Goal: Information Seeking & Learning: Learn about a topic

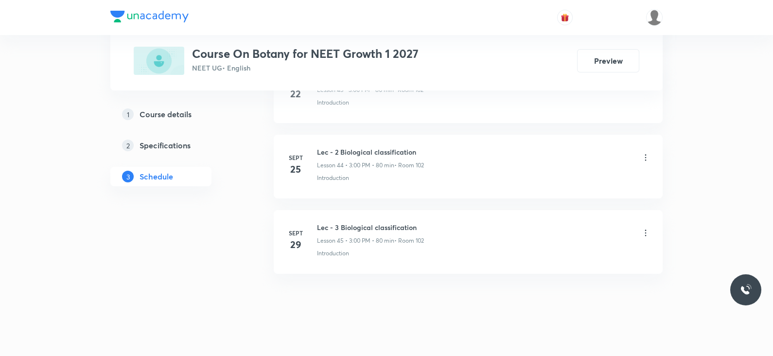
click at [644, 153] on icon at bounding box center [646, 158] width 10 height 10
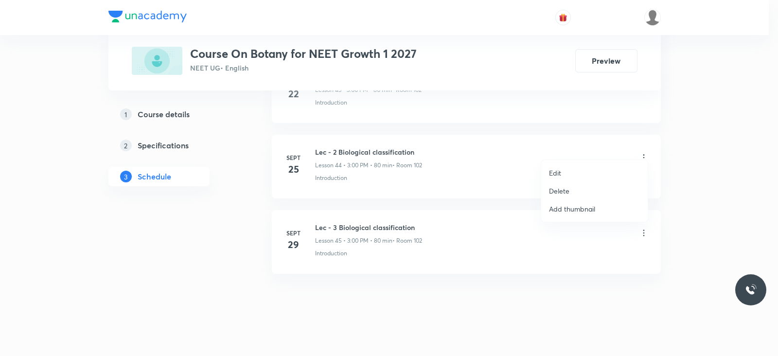
click at [604, 63] on div at bounding box center [389, 178] width 778 height 356
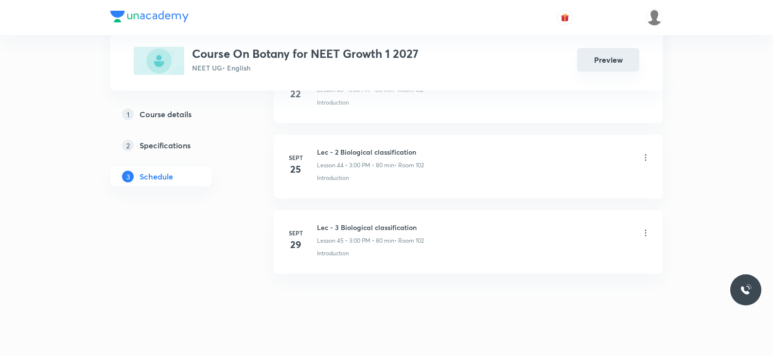
click at [591, 63] on button "Preview" at bounding box center [608, 59] width 62 height 23
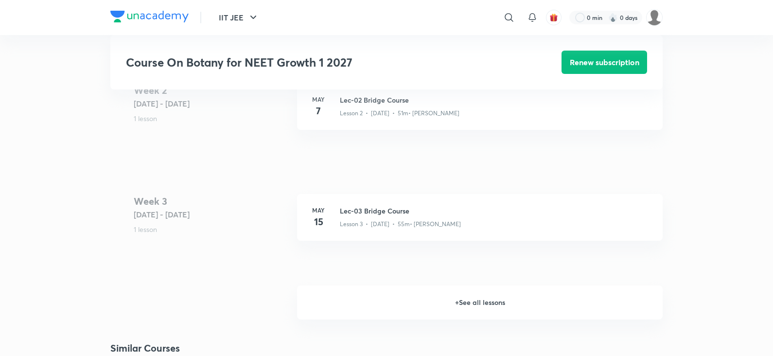
scroll to position [950, 0]
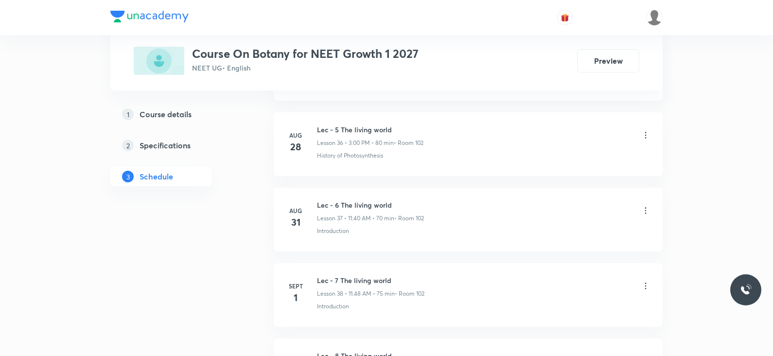
scroll to position [3867, 0]
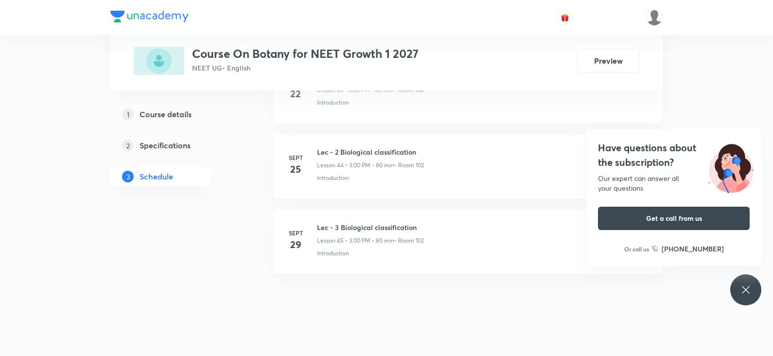
click at [737, 289] on div "Have questions about the subscription? Our expert can answer all your questions…" at bounding box center [745, 289] width 31 height 31
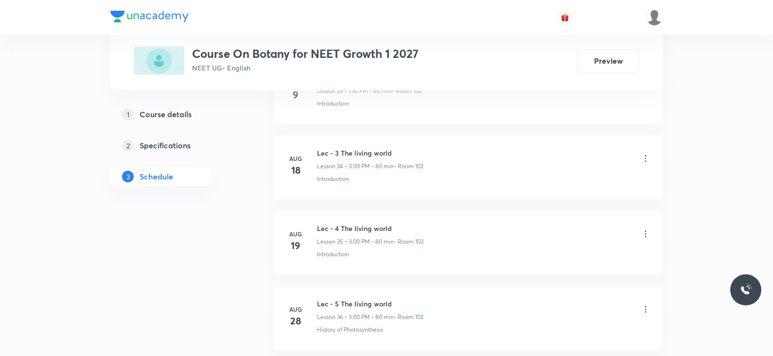
scroll to position [2924, 0]
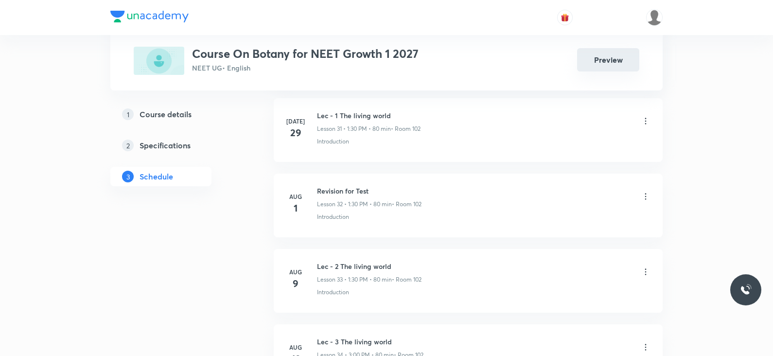
click at [617, 64] on button "Preview" at bounding box center [608, 59] width 62 height 23
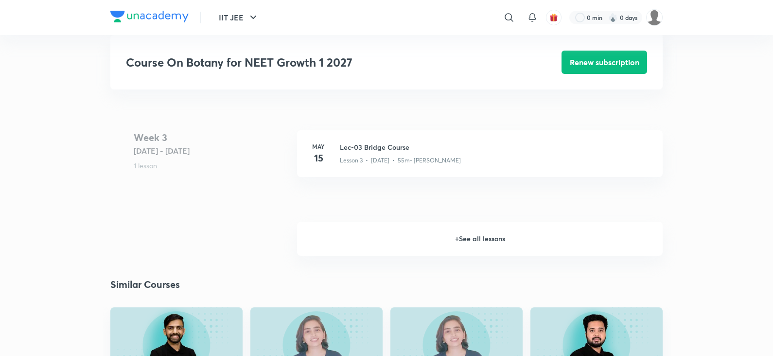
scroll to position [479, 0]
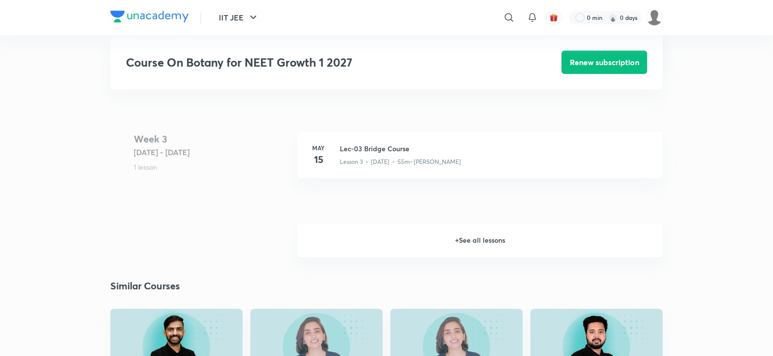
click at [455, 247] on h6 "+ See all lessons" at bounding box center [480, 240] width 366 height 34
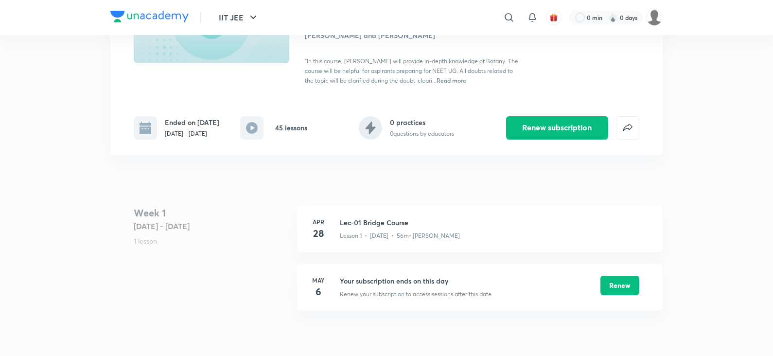
scroll to position [0, 0]
